Goal: Information Seeking & Learning: Learn about a topic

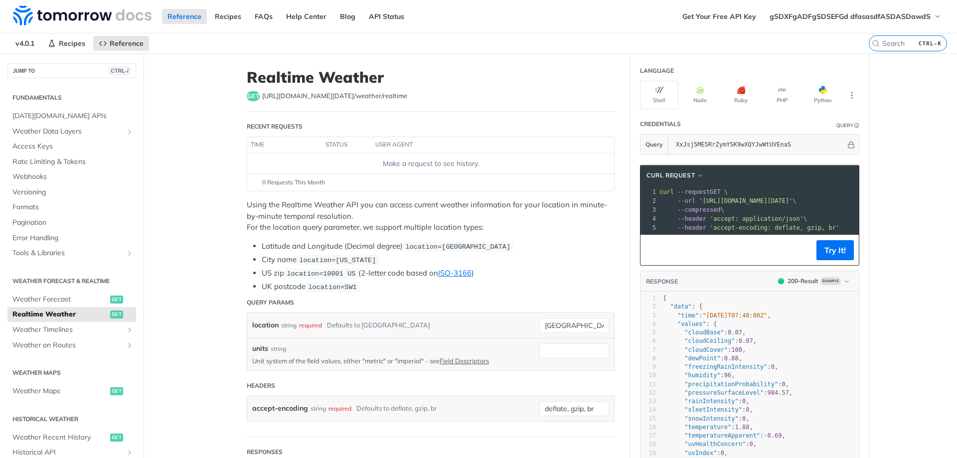
click at [424, 163] on div "Make a request to see history." at bounding box center [430, 163] width 359 height 10
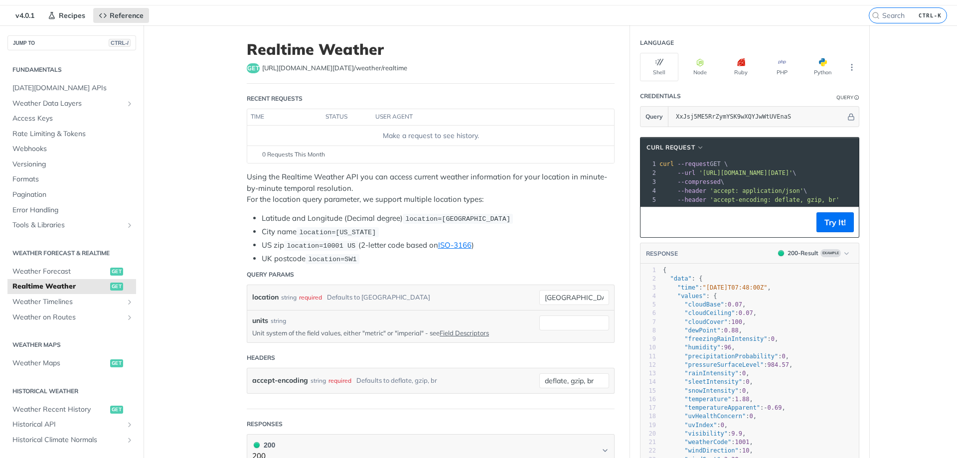
scroll to position [50, 0]
